Goal: Information Seeking & Learning: Check status

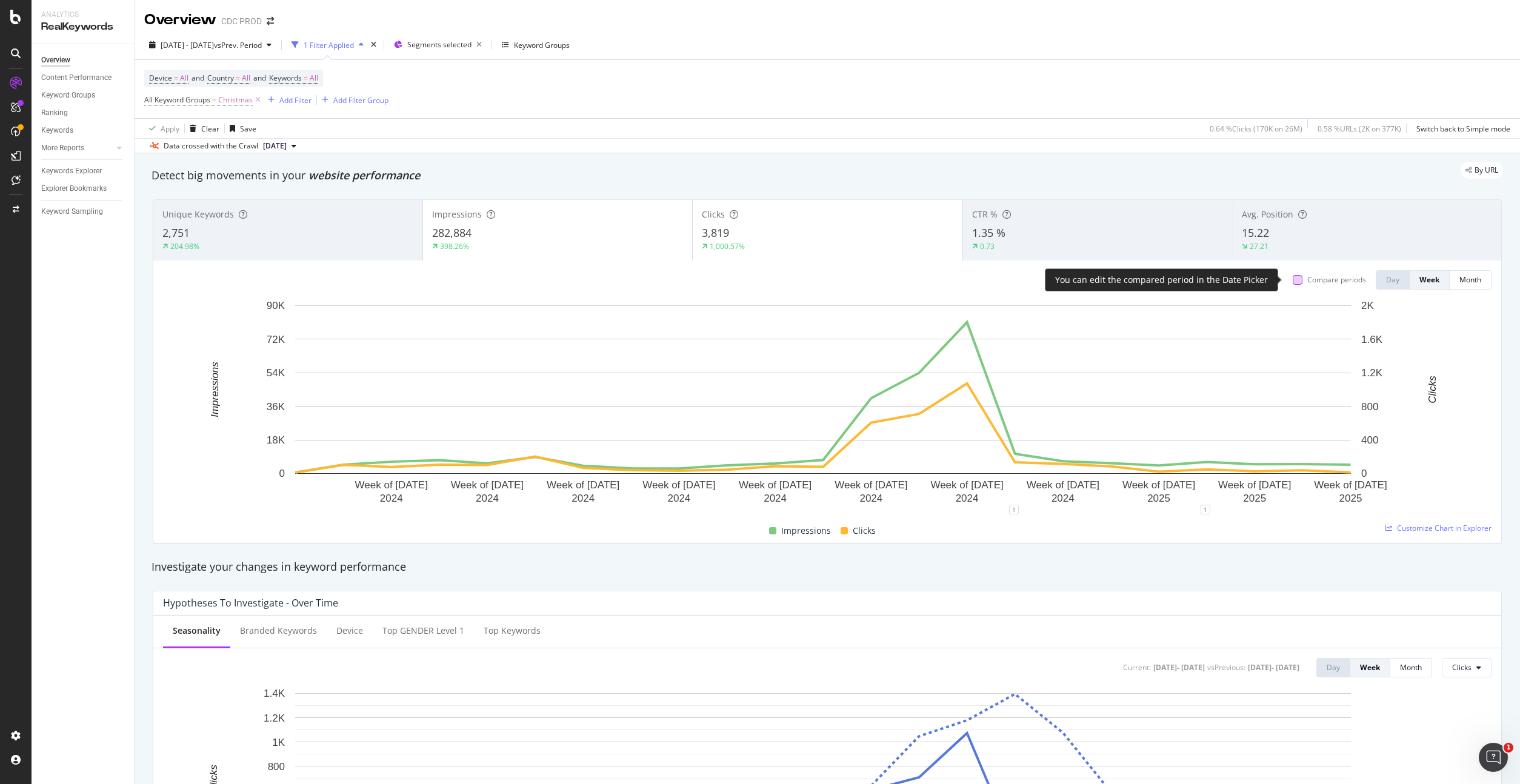
click at [1292, 278] on div at bounding box center [1297, 280] width 10 height 10
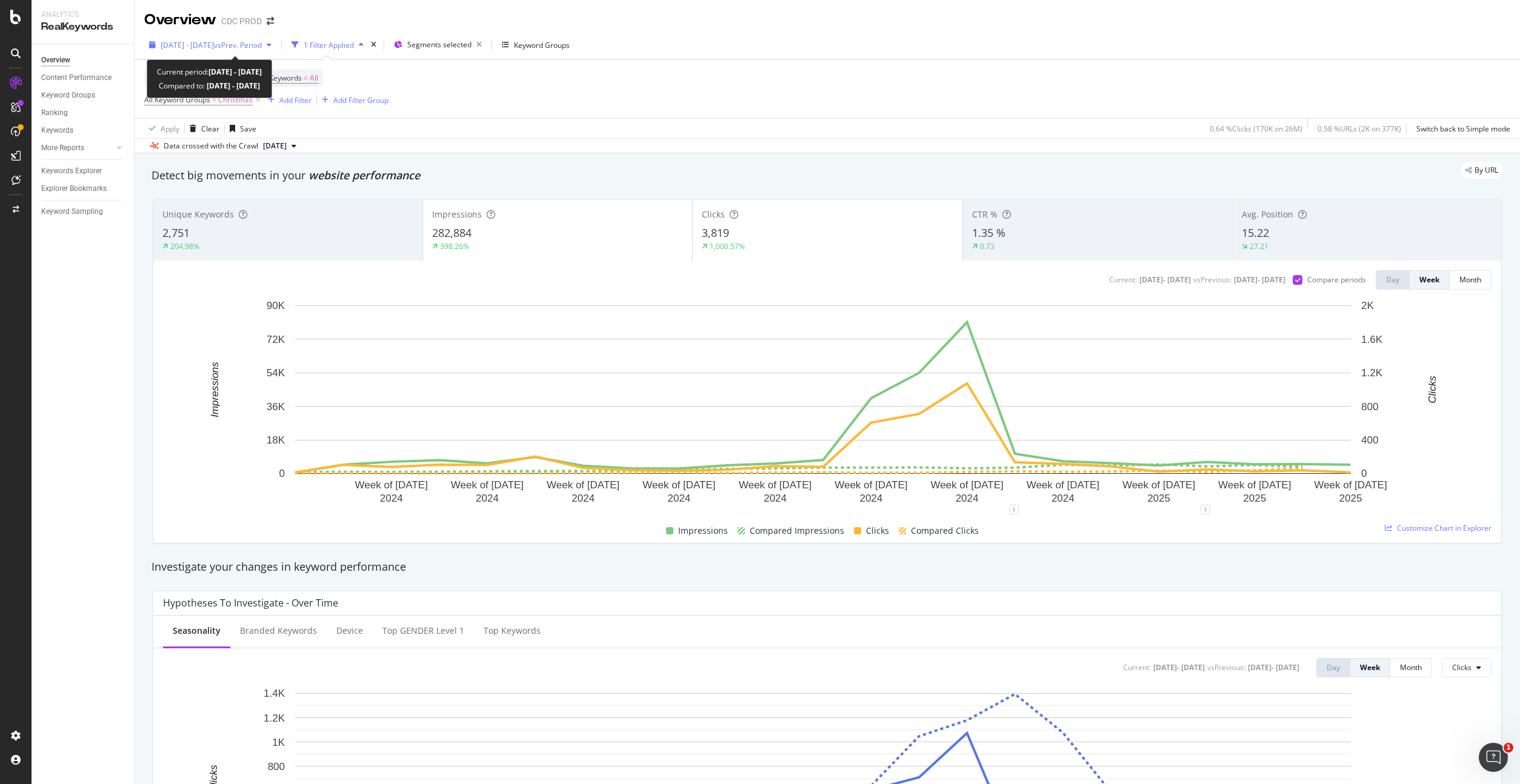
click at [262, 49] on span "vs Prev. Period" at bounding box center [238, 45] width 48 height 11
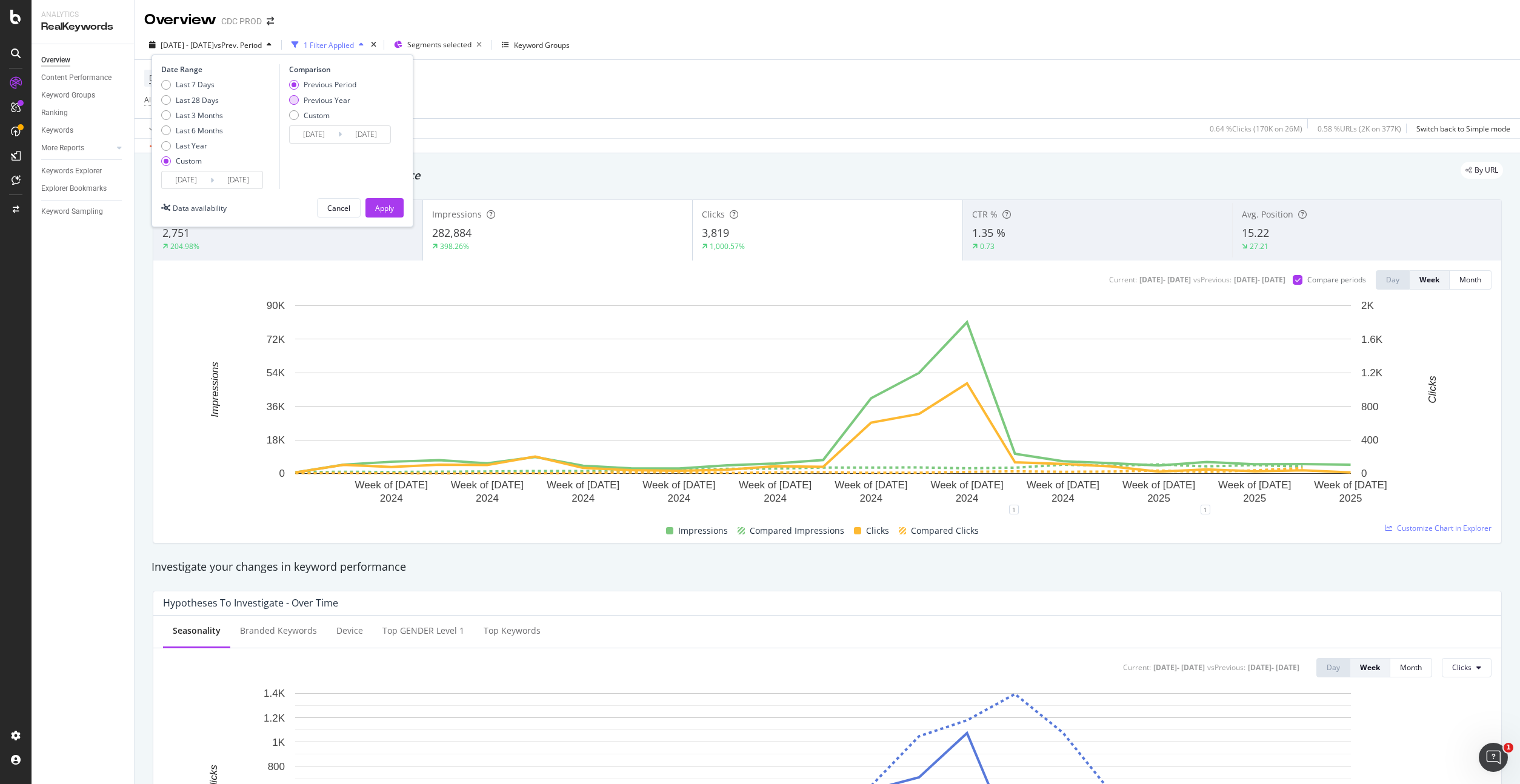
click at [337, 101] on div "Previous Year" at bounding box center [327, 100] width 47 height 11
type input "[DATE]"
click at [402, 204] on button "Apply" at bounding box center [384, 207] width 38 height 19
